Goal: Check status: Check status

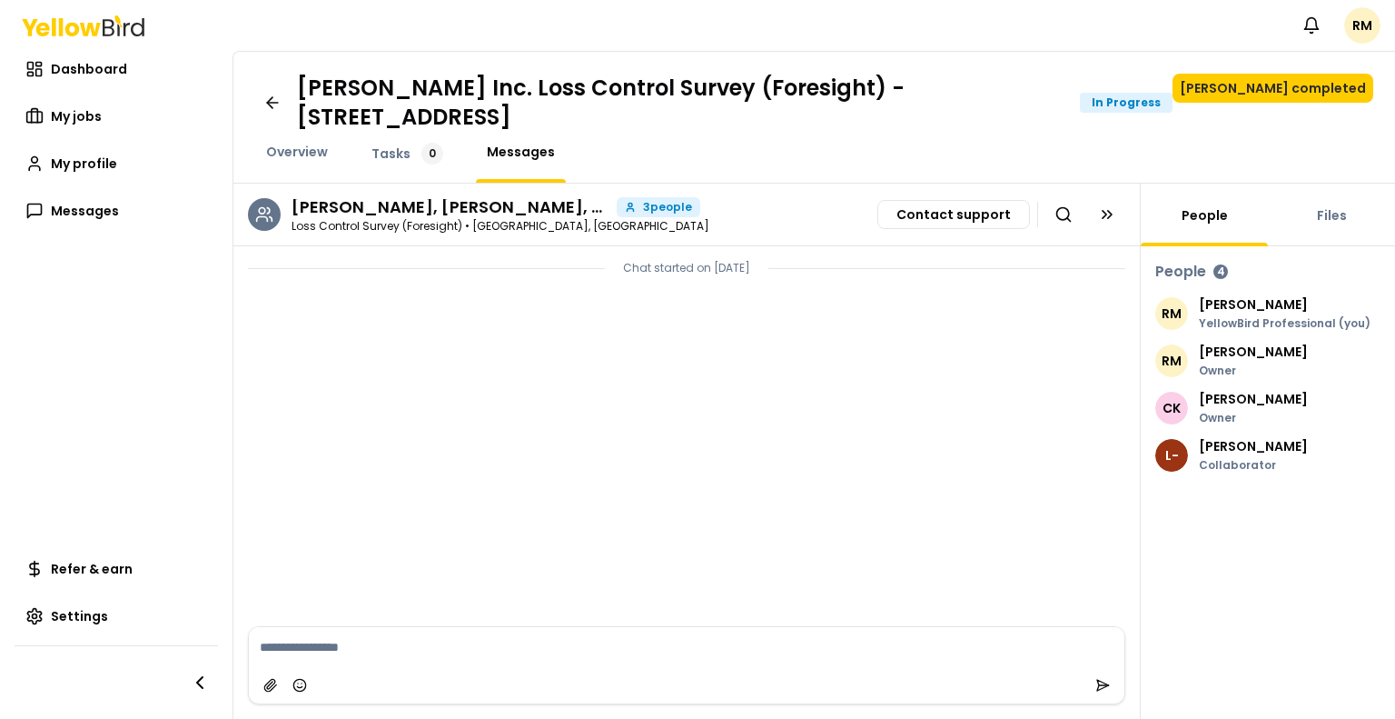
scroll to position [418, 0]
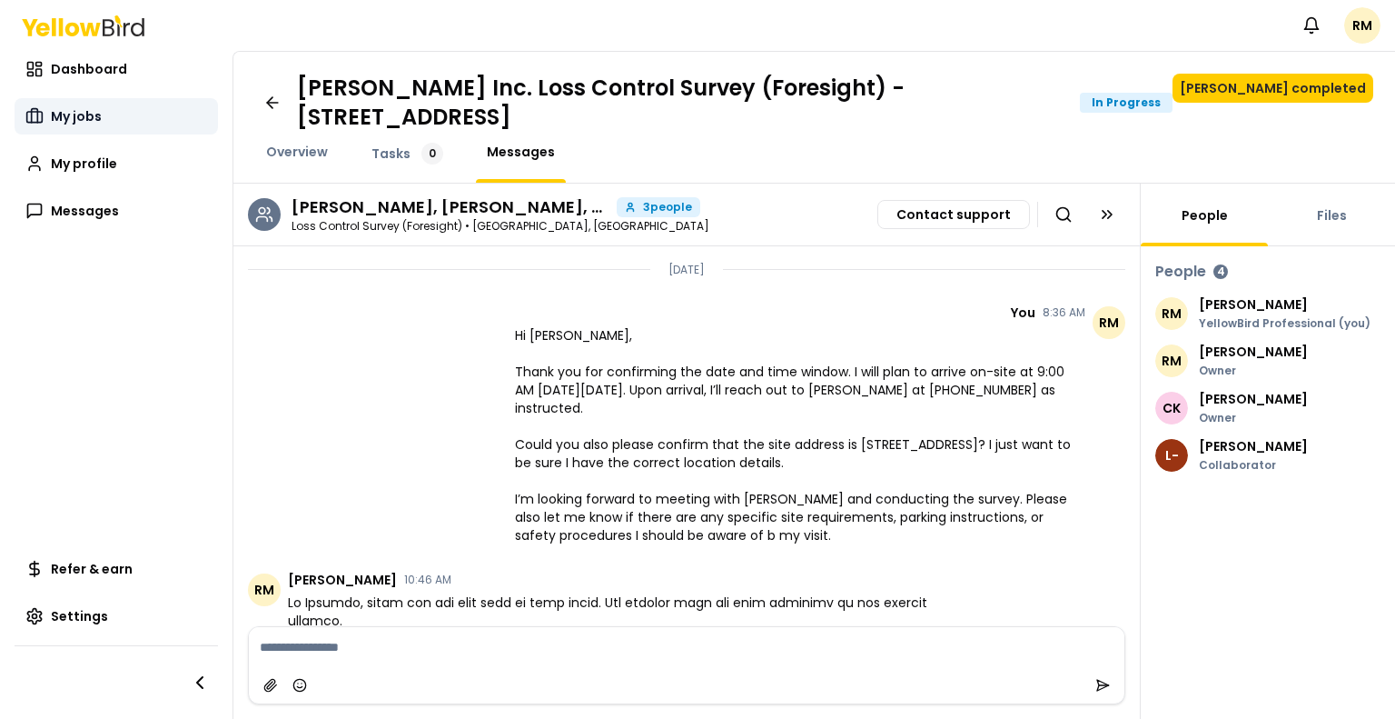
click at [58, 111] on span "My jobs" at bounding box center [76, 116] width 51 height 18
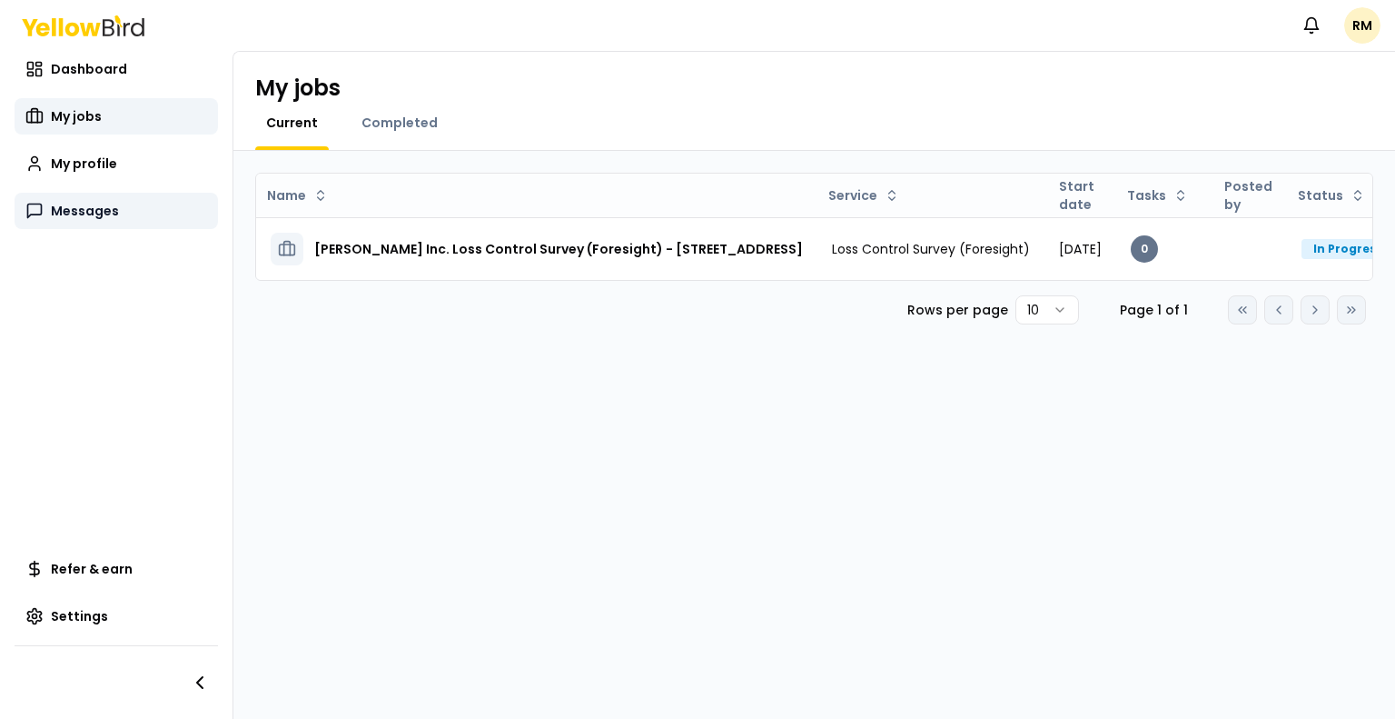
click at [73, 207] on span "Messages" at bounding box center [85, 211] width 68 height 18
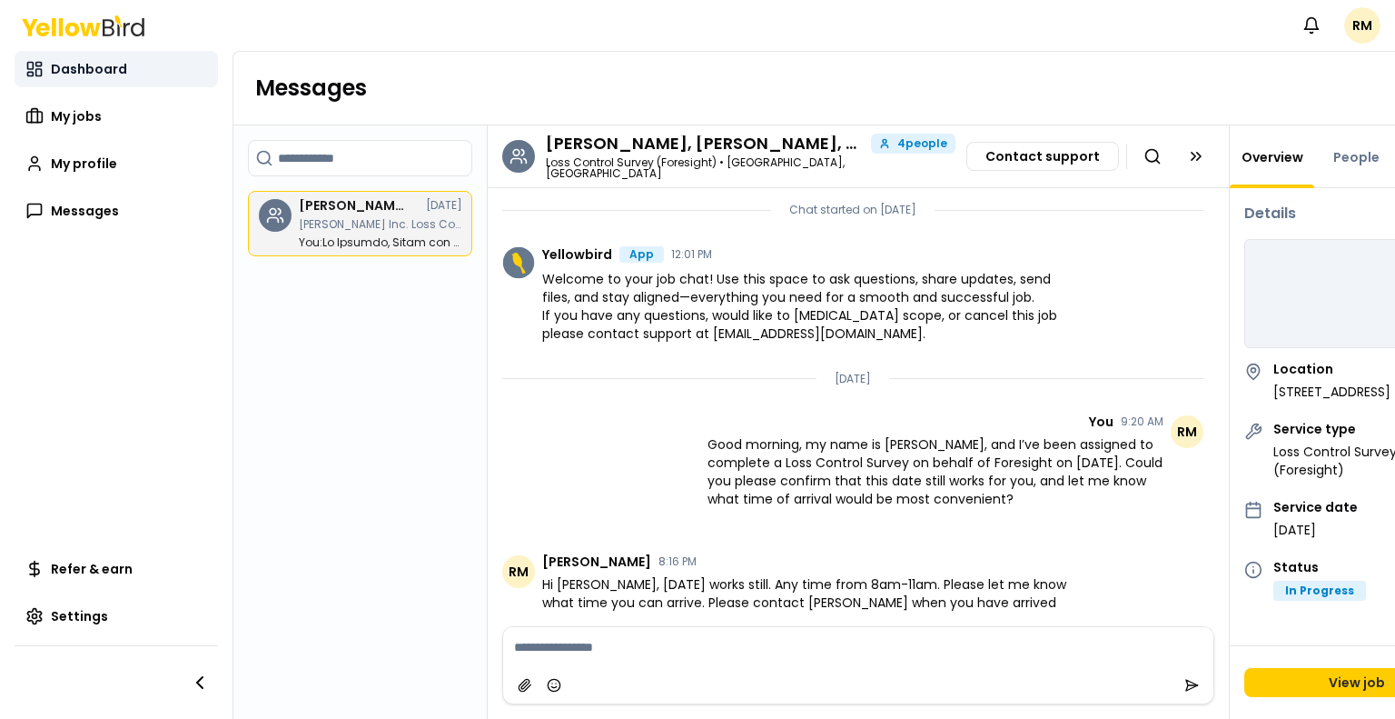
click at [84, 68] on span "Dashboard" at bounding box center [89, 69] width 76 height 18
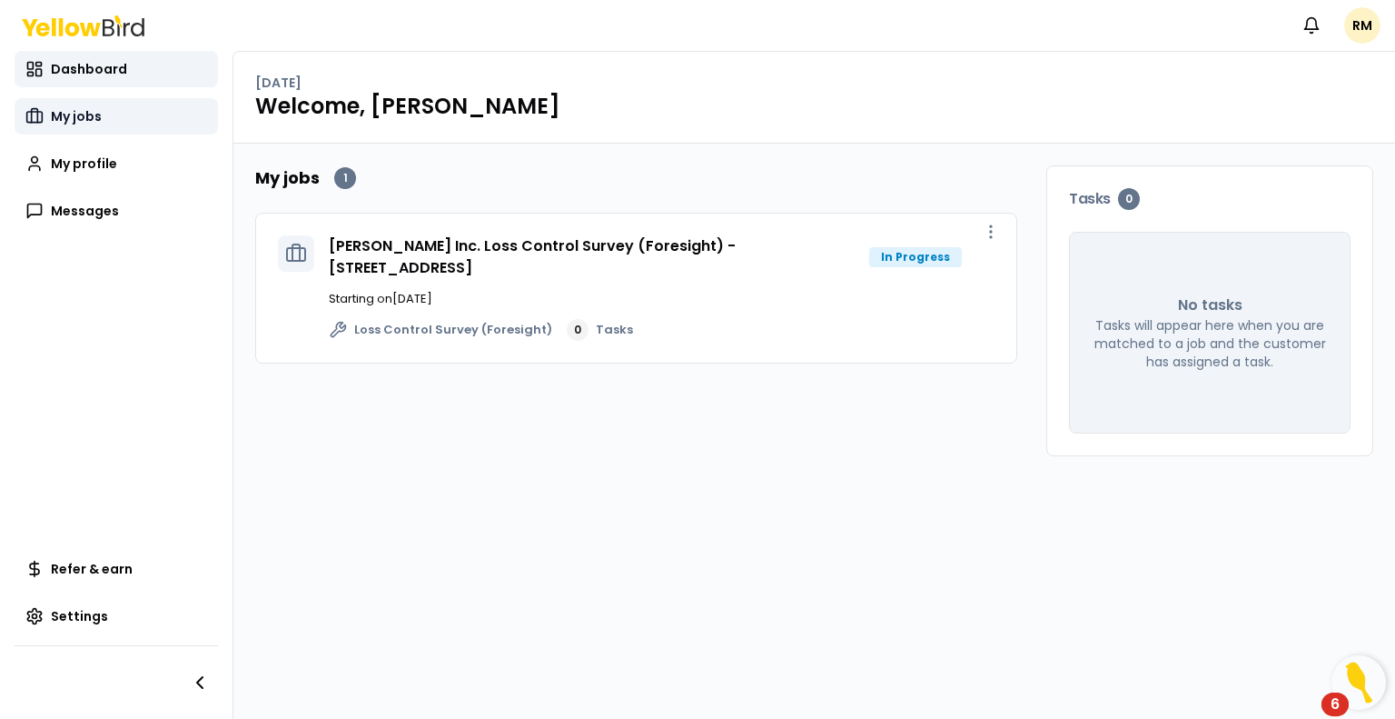
click at [65, 118] on span "My jobs" at bounding box center [76, 116] width 51 height 18
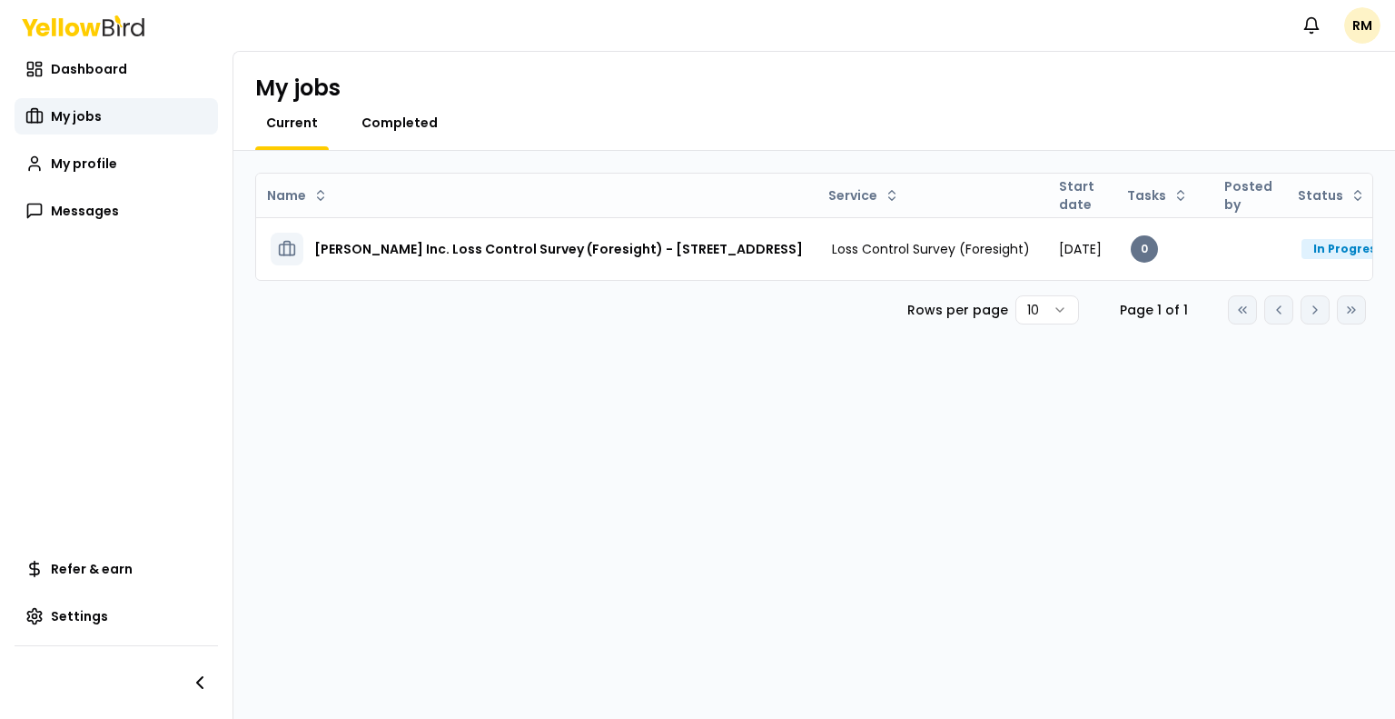
click at [403, 118] on span "Completed" at bounding box center [400, 123] width 76 height 18
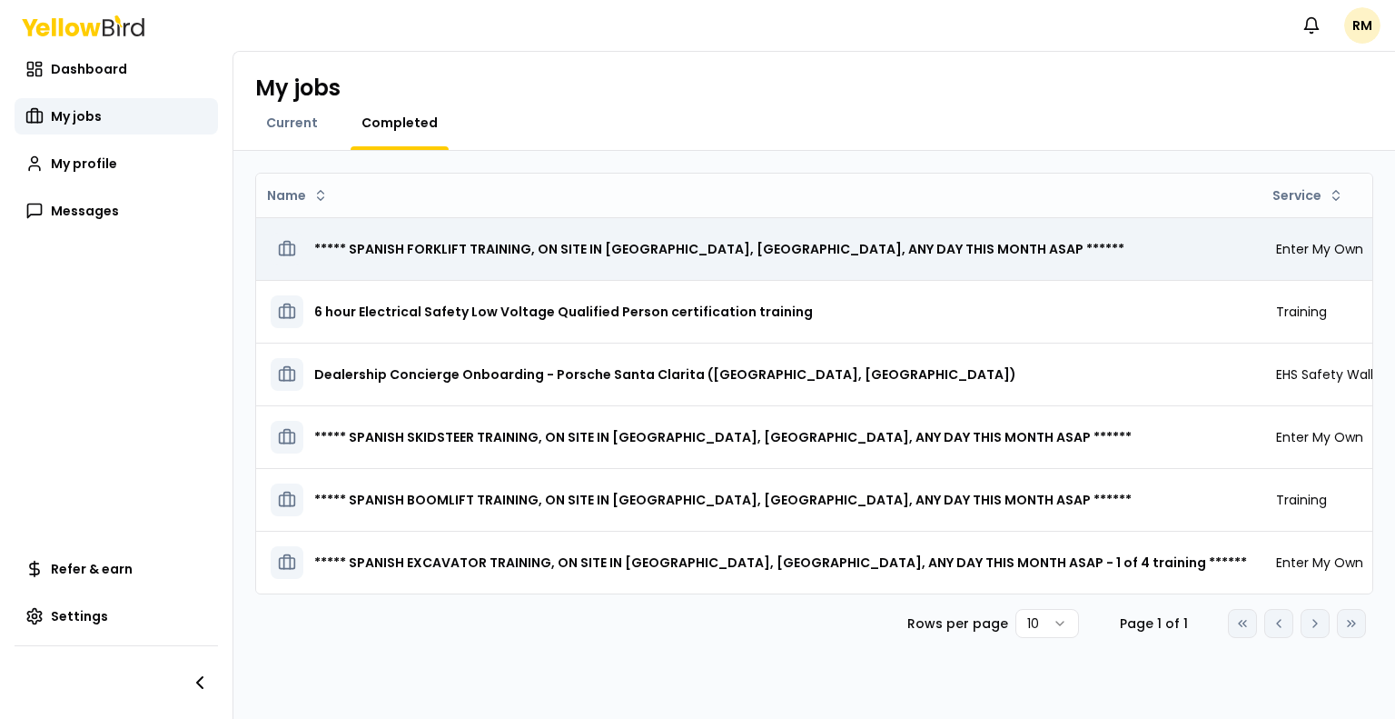
click at [426, 253] on h3 "***** SPANISH FORKLIFT TRAINING, ON SITE IN [GEOGRAPHIC_DATA], [GEOGRAPHIC_DATA…" at bounding box center [719, 249] width 810 height 33
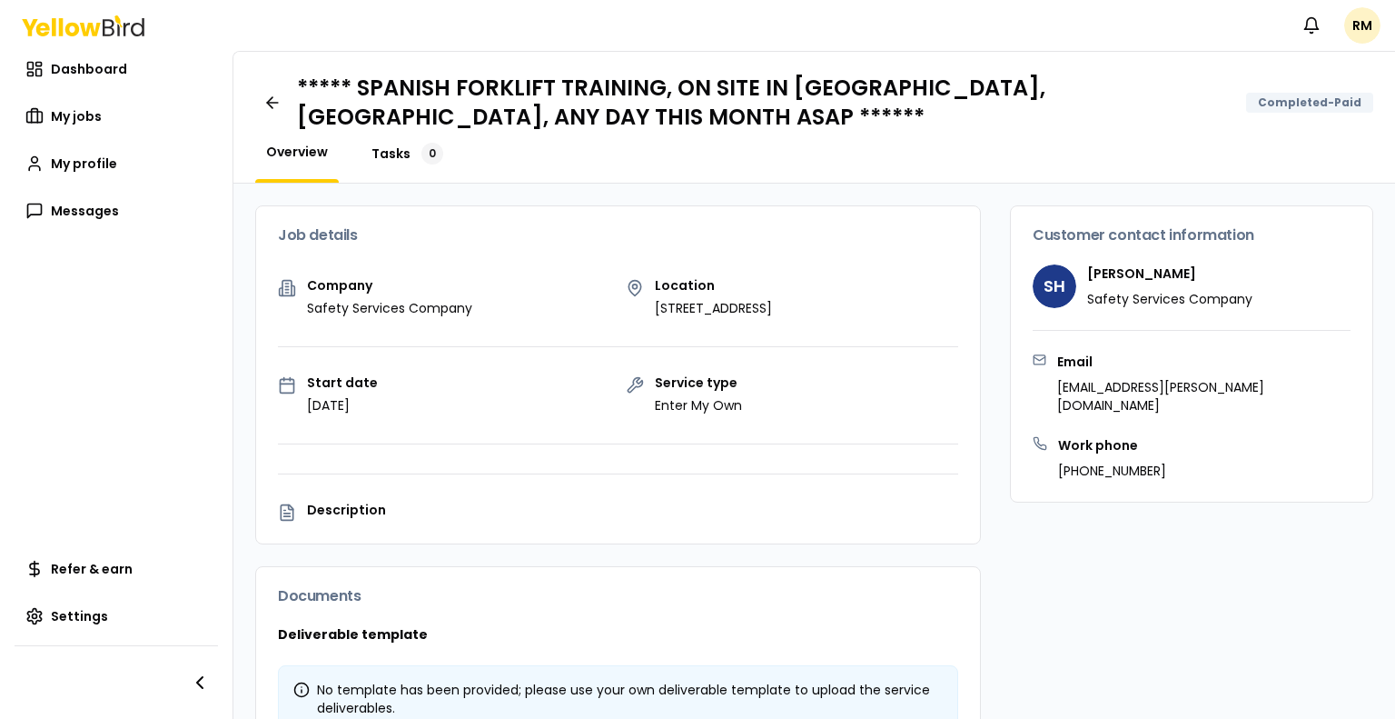
click at [390, 144] on span "Tasks" at bounding box center [391, 153] width 39 height 18
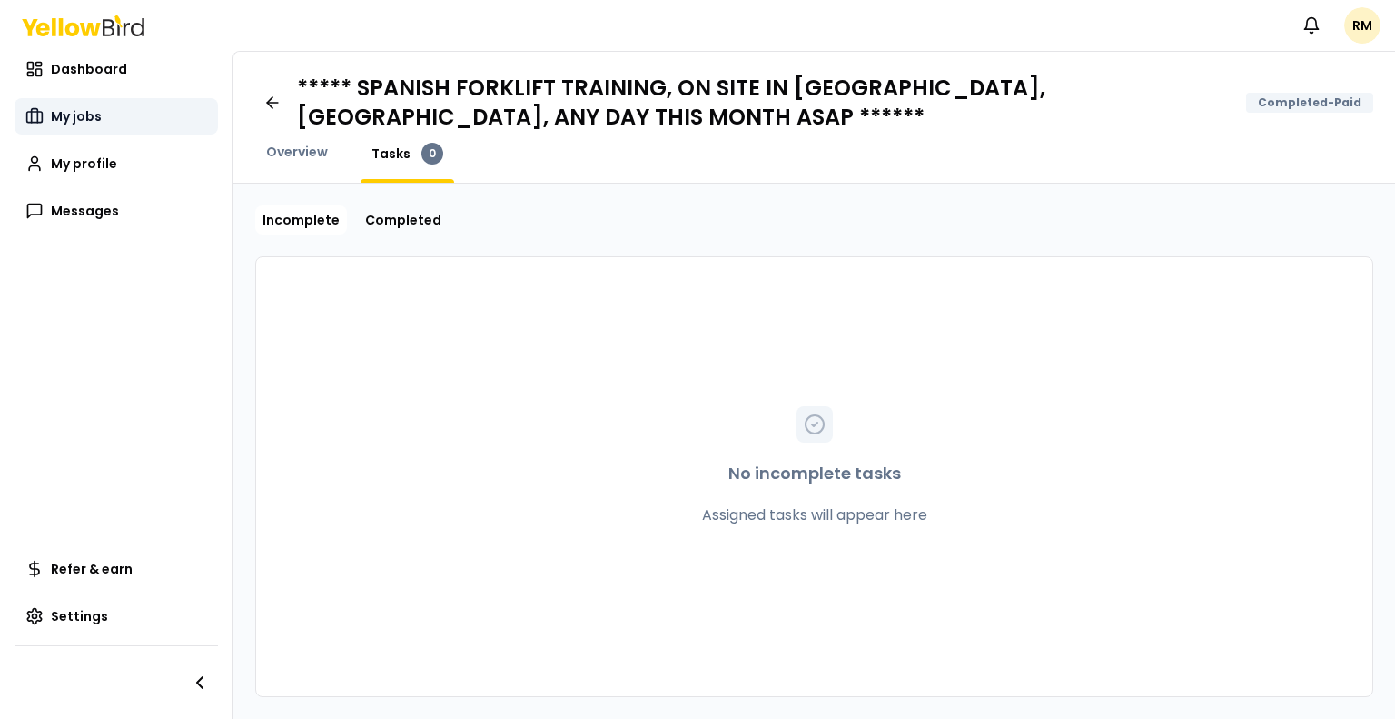
click at [64, 113] on span "My jobs" at bounding box center [76, 116] width 51 height 18
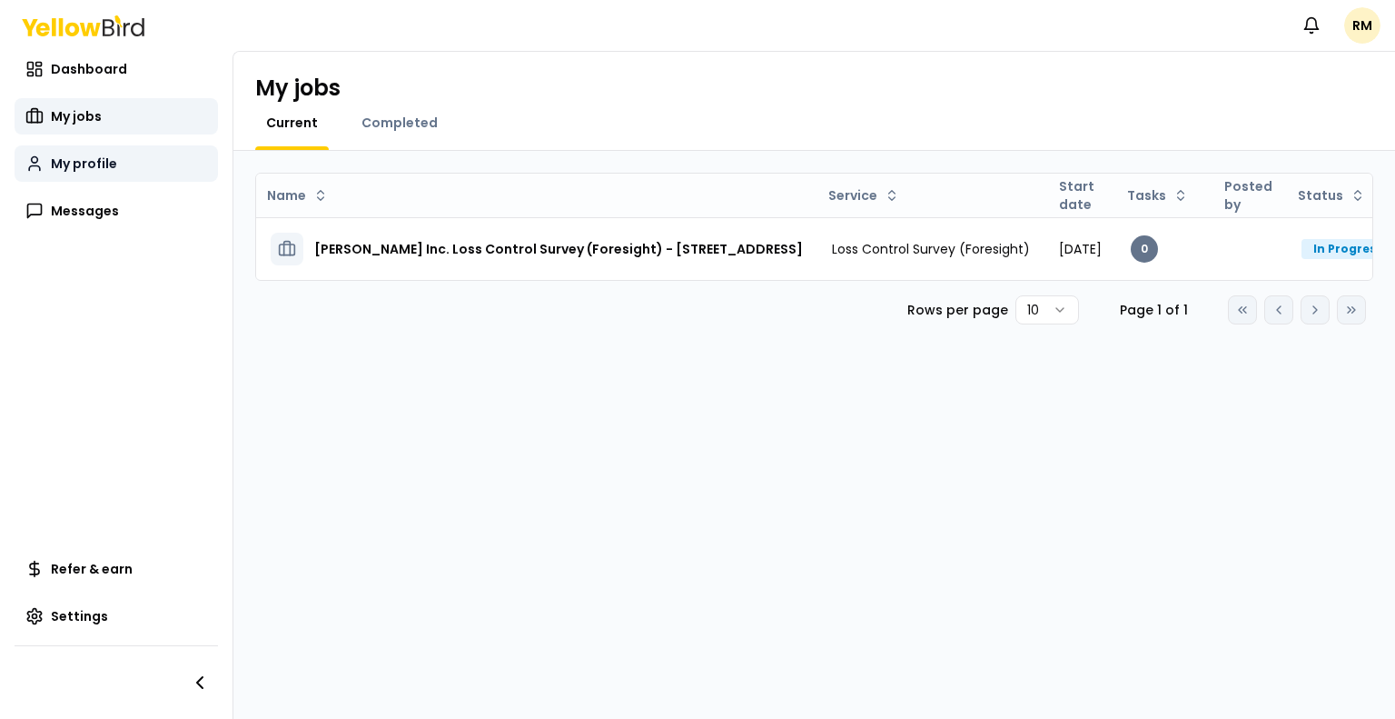
click at [63, 147] on link "My profile" at bounding box center [116, 163] width 203 height 36
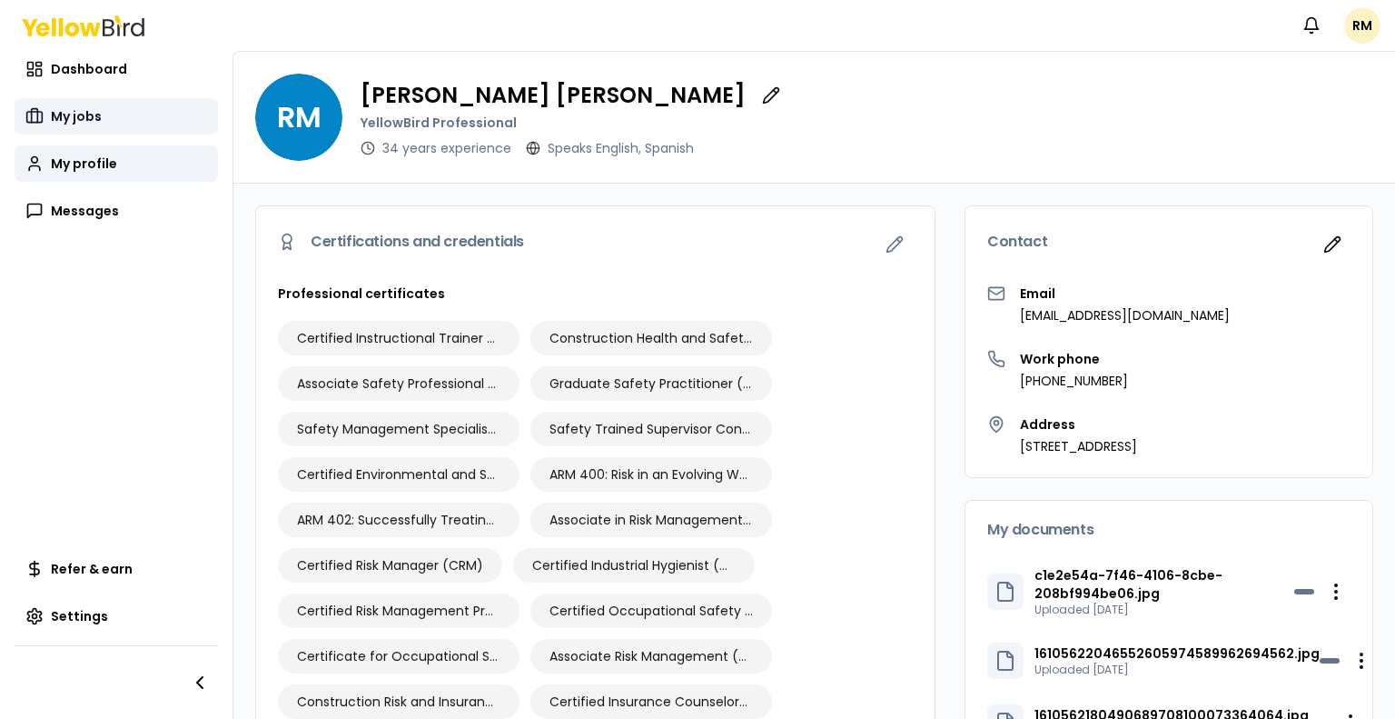
click at [74, 120] on span "My jobs" at bounding box center [76, 116] width 51 height 18
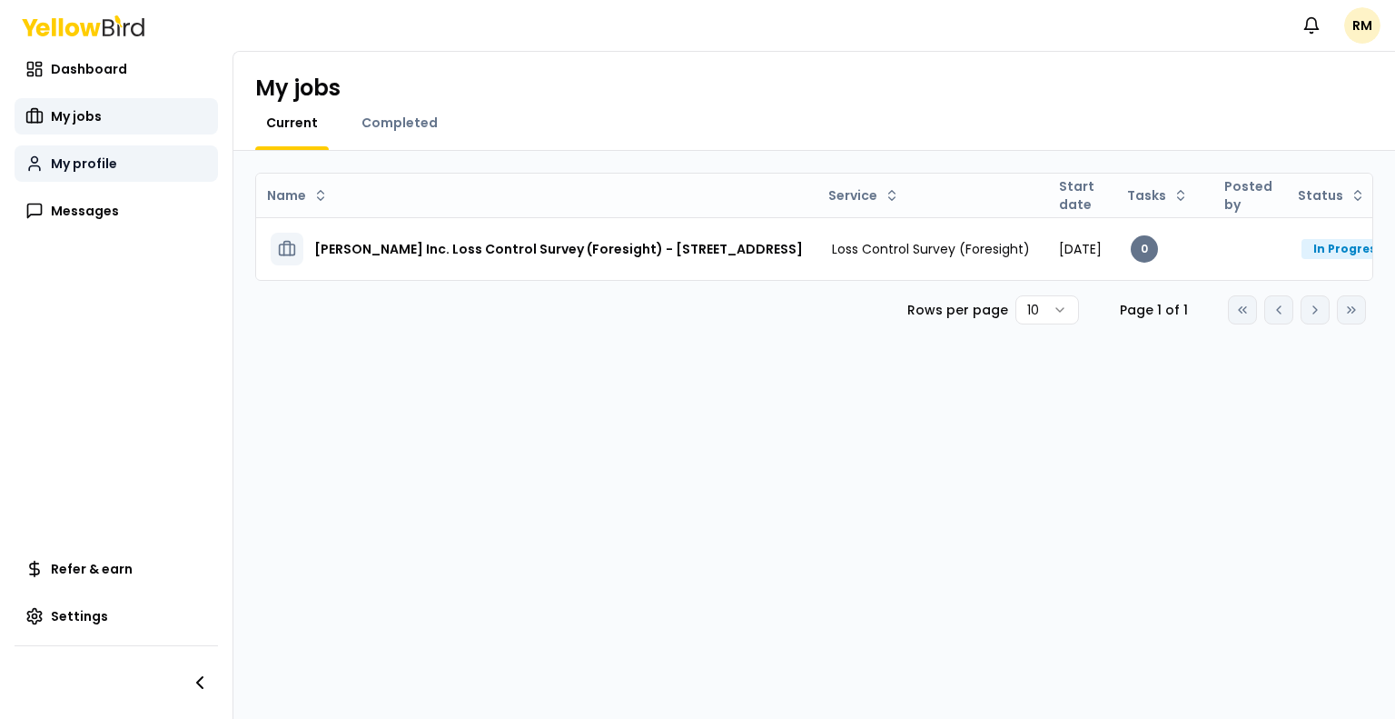
click at [69, 148] on link "My profile" at bounding box center [116, 163] width 203 height 36
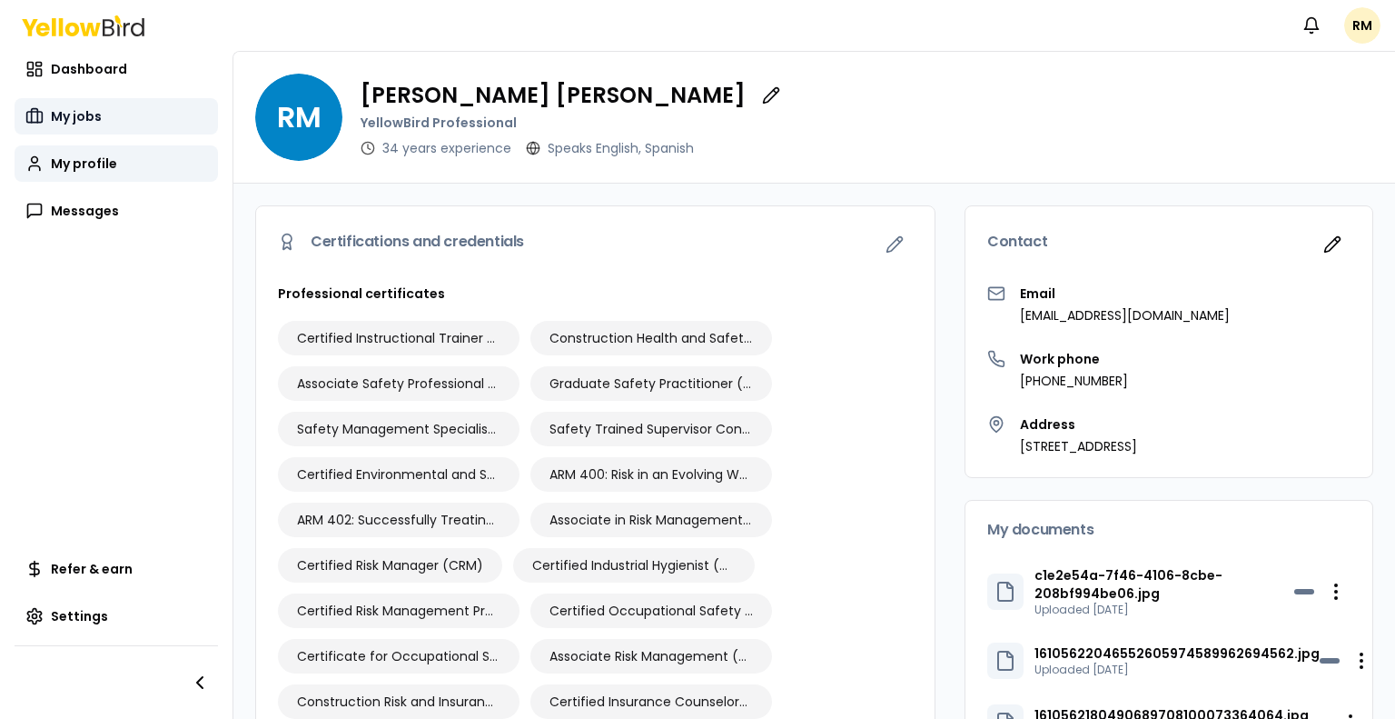
click at [69, 119] on span "My jobs" at bounding box center [76, 116] width 51 height 18
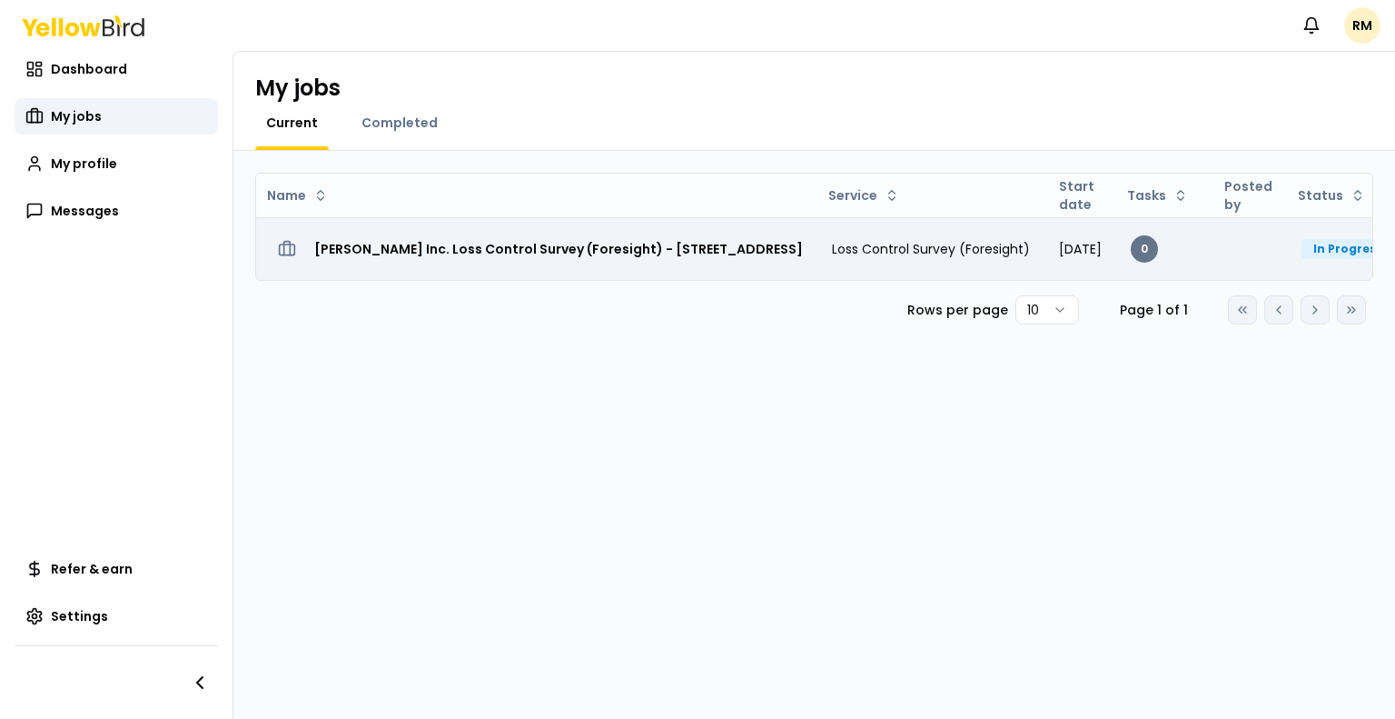
click at [370, 253] on h3 "[PERSON_NAME] Inc. Loss Control Survey (Foresight) - [STREET_ADDRESS]" at bounding box center [558, 249] width 489 height 33
